Goal: Task Accomplishment & Management: Use online tool/utility

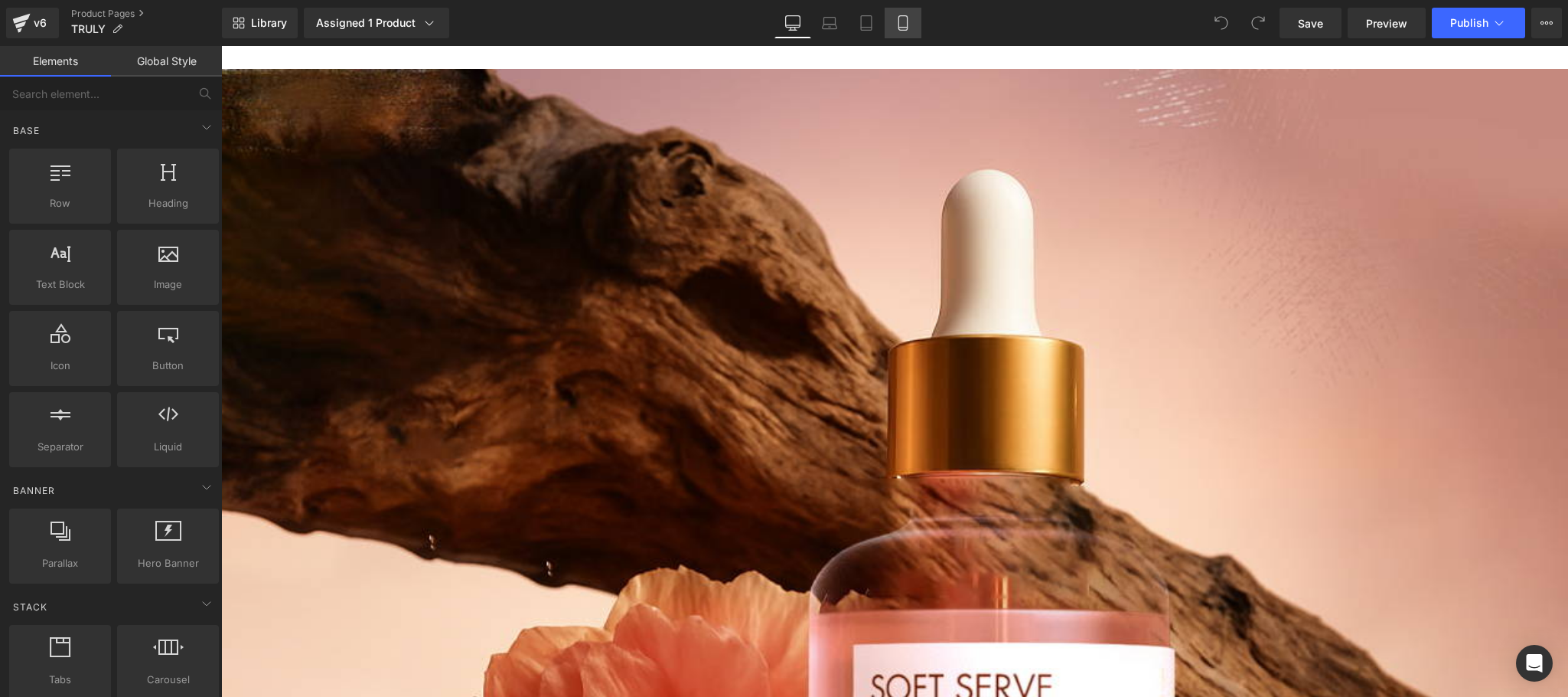
click at [909, 22] on link "Mobile" at bounding box center [903, 23] width 36 height 30
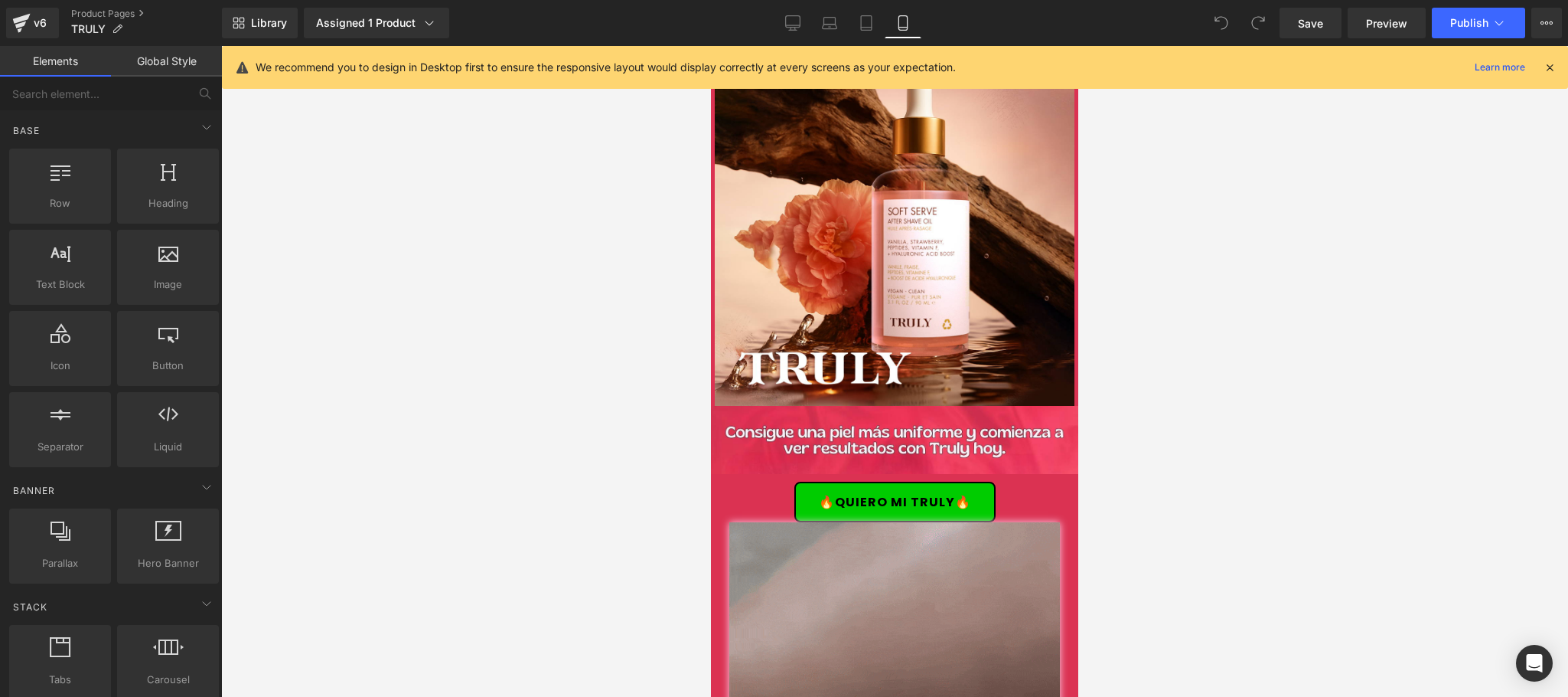
click at [1543, 67] on icon at bounding box center [1550, 68] width 14 height 14
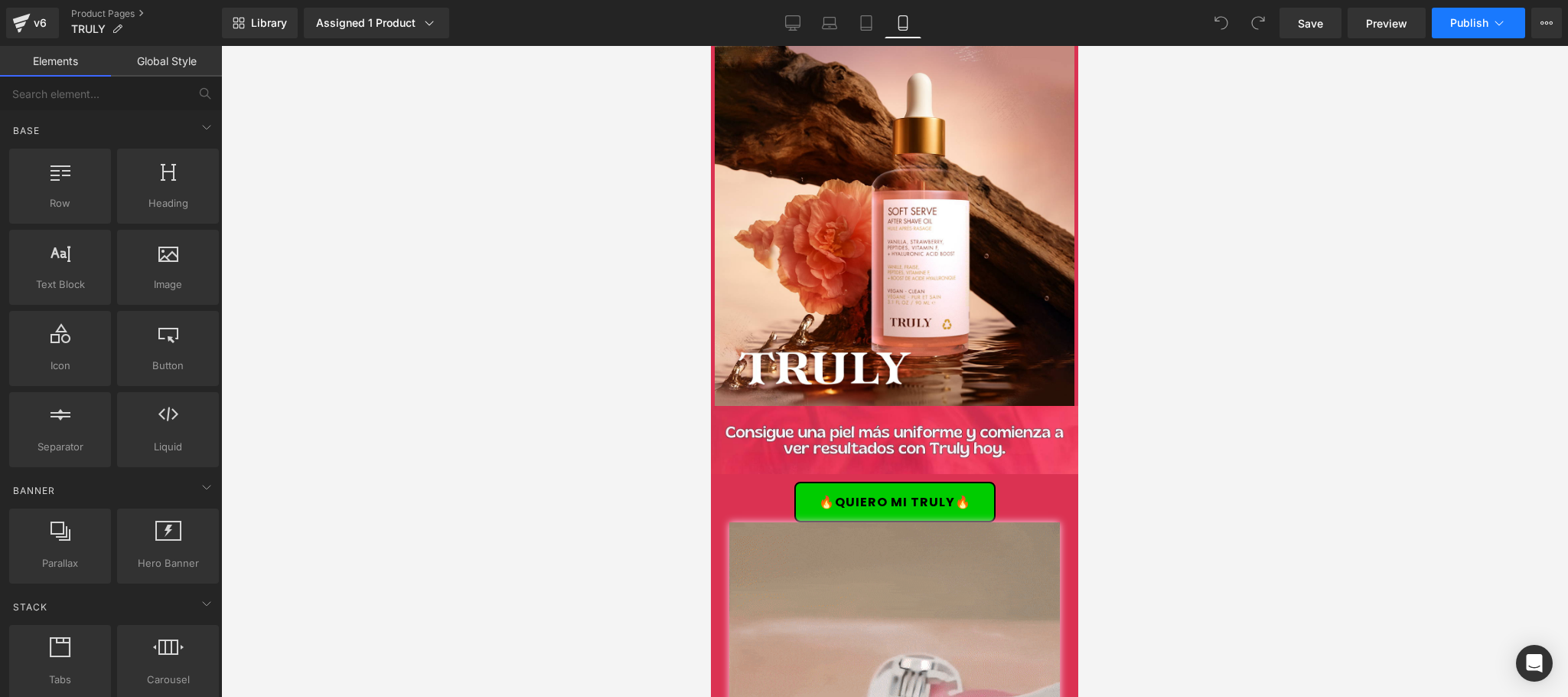
click at [1479, 35] on button "Publish" at bounding box center [1478, 23] width 93 height 30
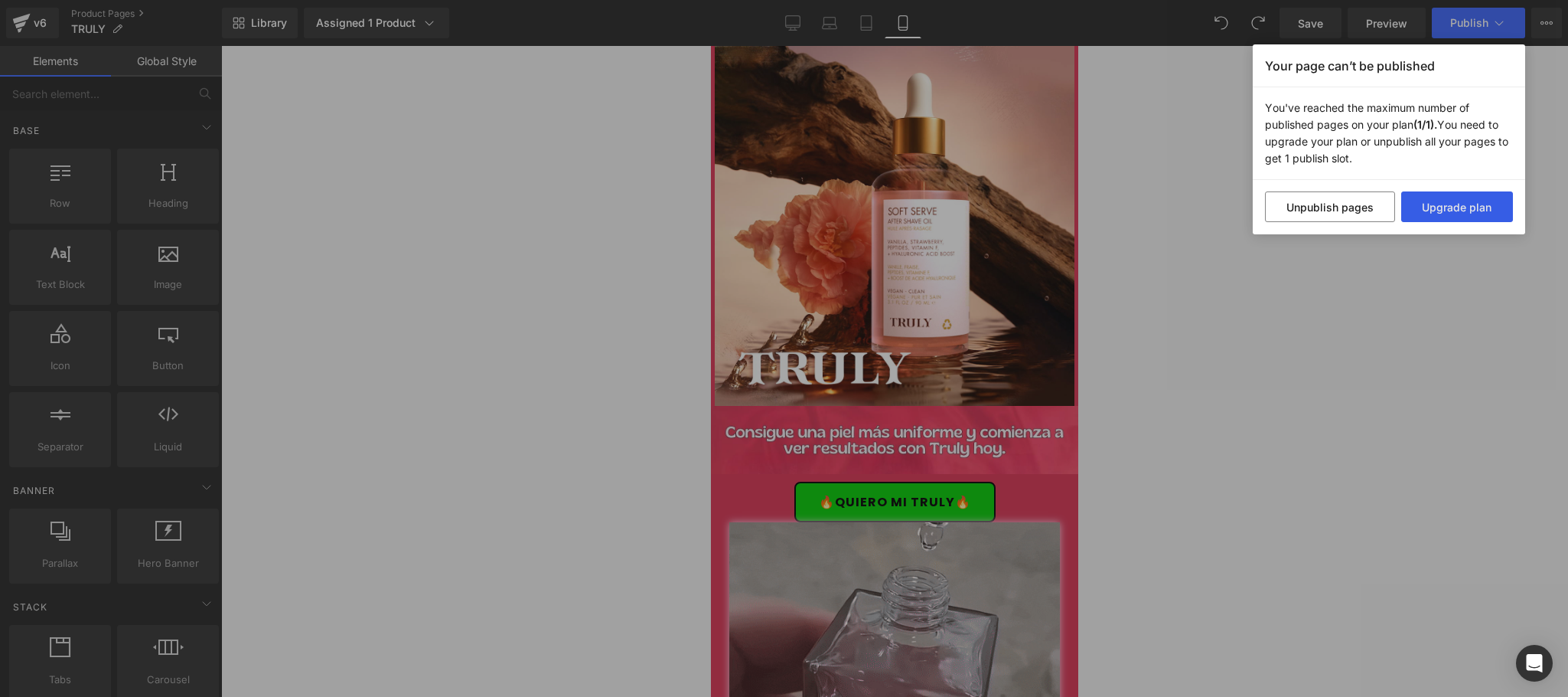
click at [1465, 215] on button "Upgrade plan" at bounding box center [1457, 206] width 112 height 30
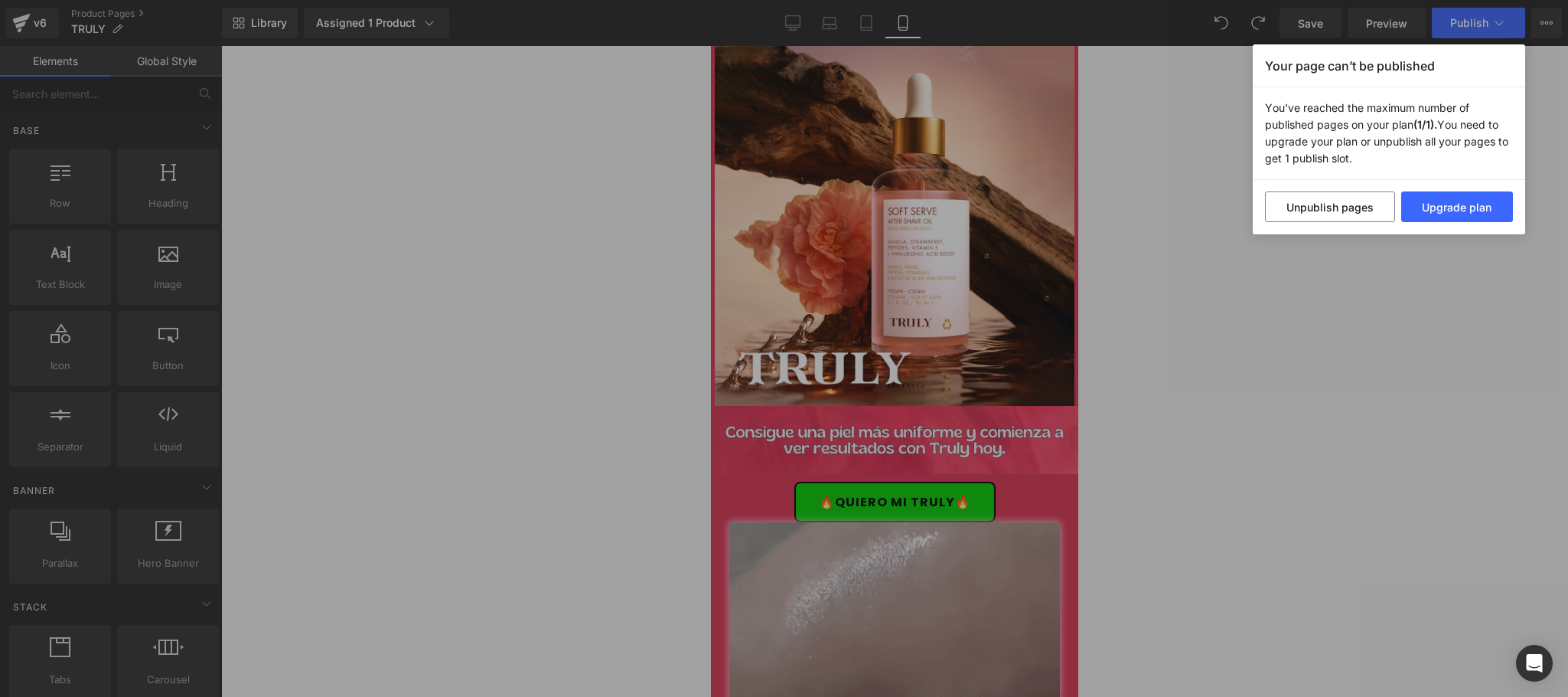
click at [1343, 279] on div "Your page can’t be published You've reached the maximum number of published pag…" at bounding box center [784, 348] width 1568 height 697
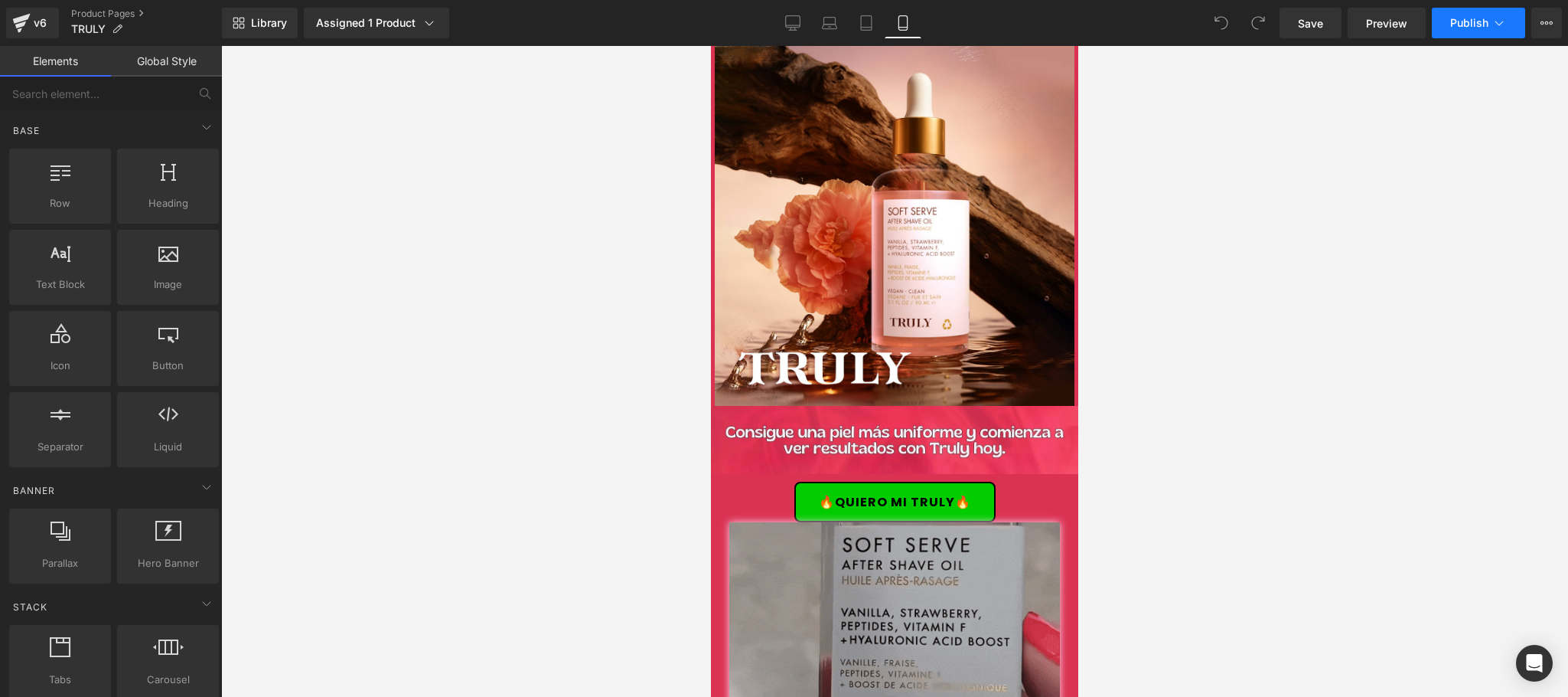
click at [1488, 32] on button "Publish" at bounding box center [1478, 23] width 93 height 30
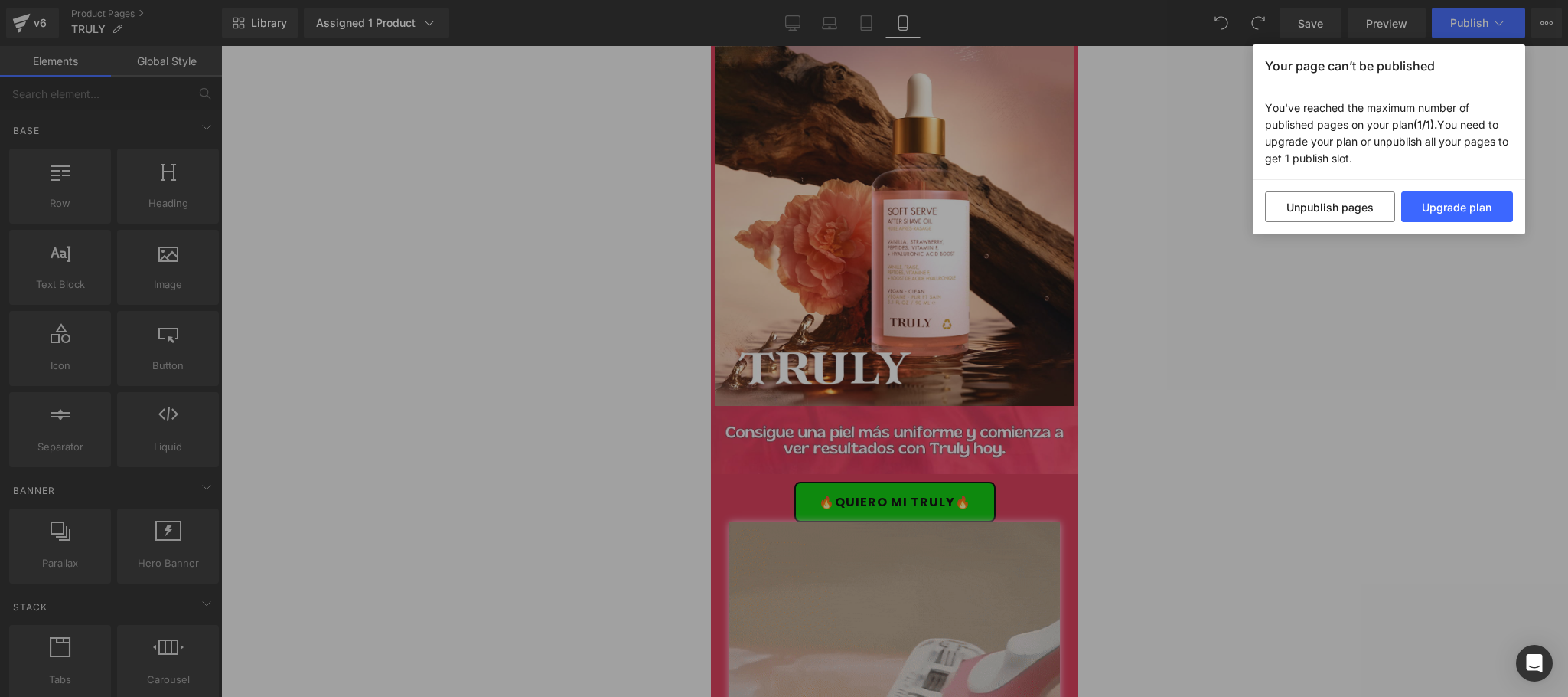
click at [1397, 324] on div "Your page can’t be published You've reached the maximum number of published pag…" at bounding box center [784, 348] width 1568 height 697
